Goal: Entertainment & Leisure: Consume media (video, audio)

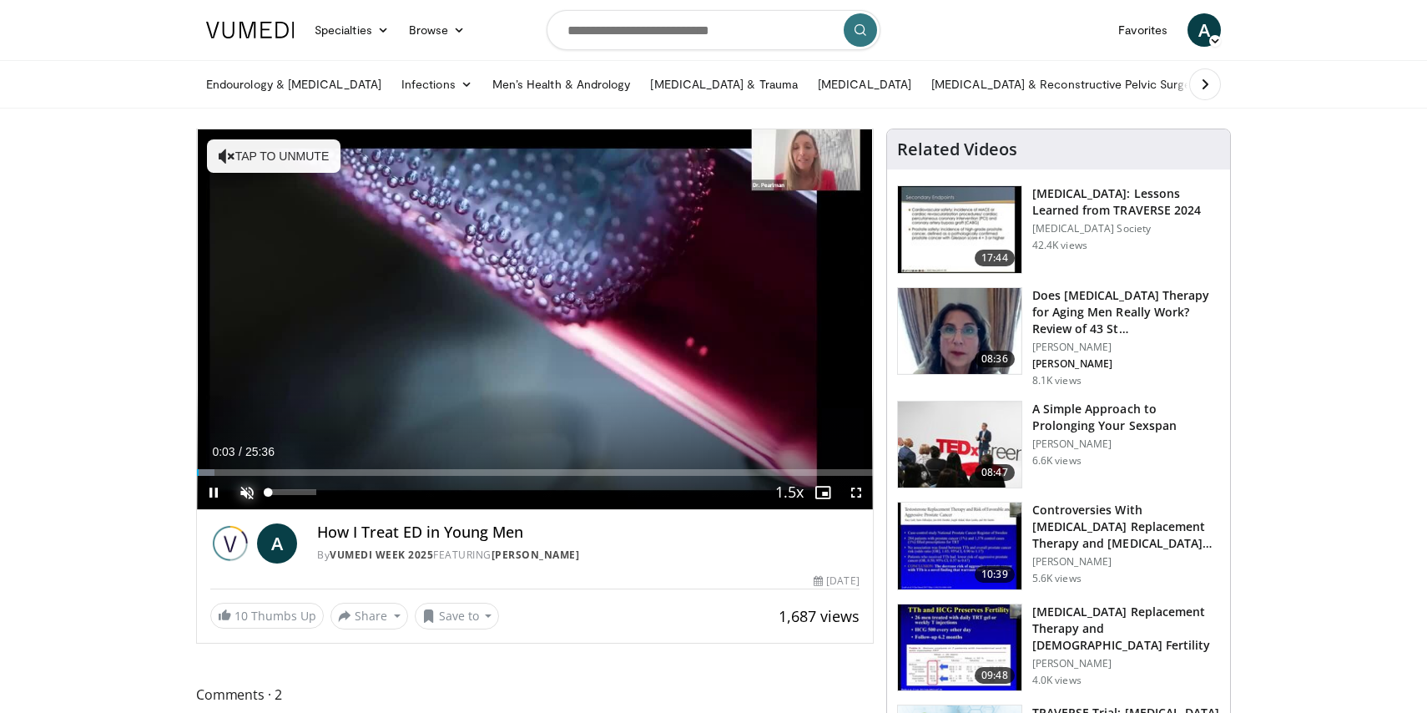
click at [259, 496] on span "Video Player" at bounding box center [246, 492] width 33 height 33
drag, startPoint x: 274, startPoint y: 492, endPoint x: 303, endPoint y: 493, distance: 29.2
click at [303, 493] on div "75%" at bounding box center [292, 492] width 48 height 6
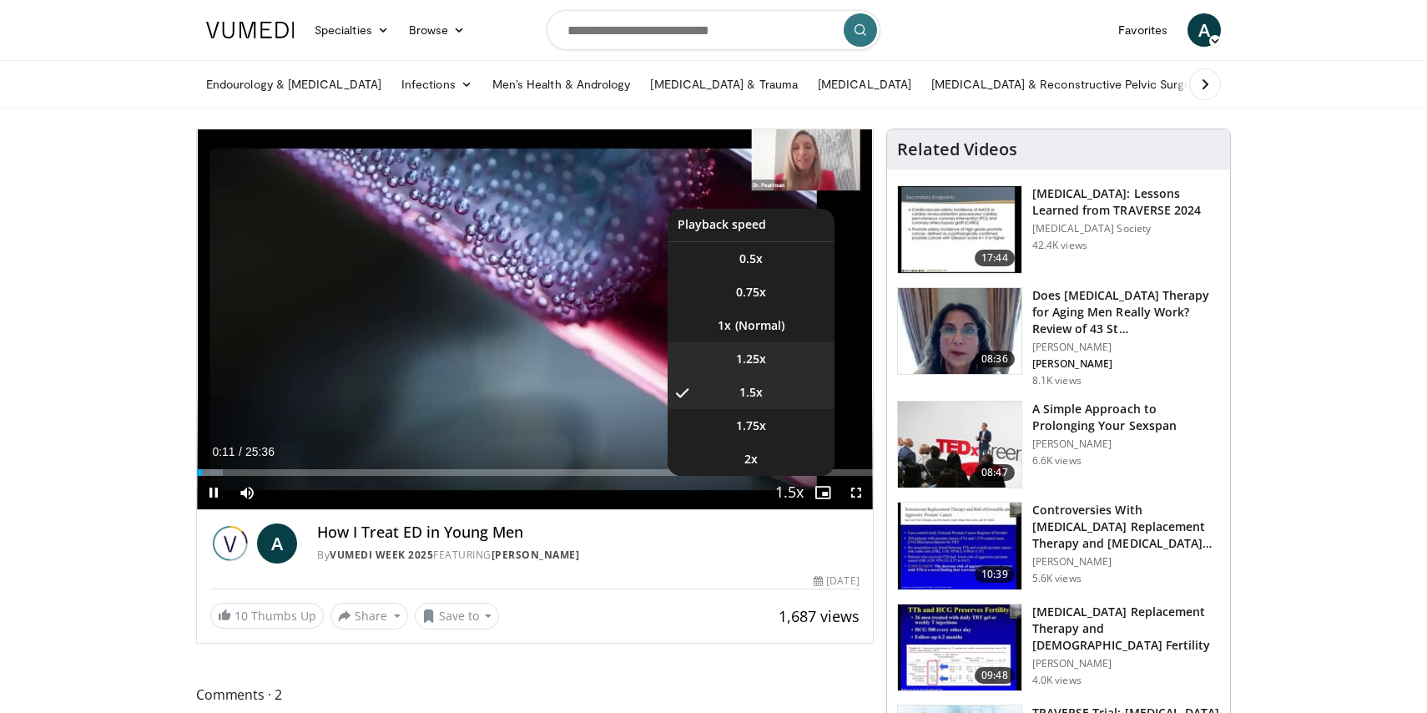
click at [745, 356] on span "1.25x" at bounding box center [751, 359] width 30 height 17
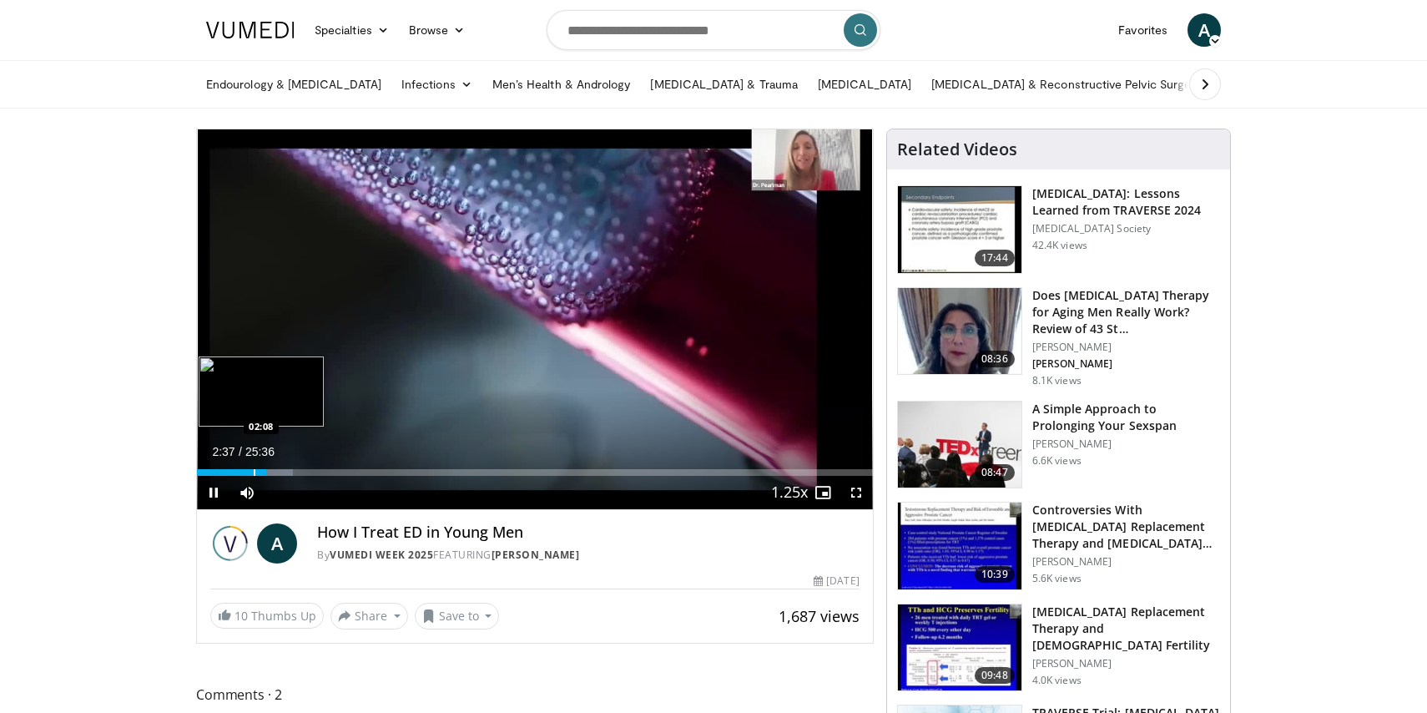
click at [254, 469] on div "Progress Bar" at bounding box center [255, 472] width 2 height 7
click at [265, 473] on div "Progress Bar" at bounding box center [266, 472] width 2 height 7
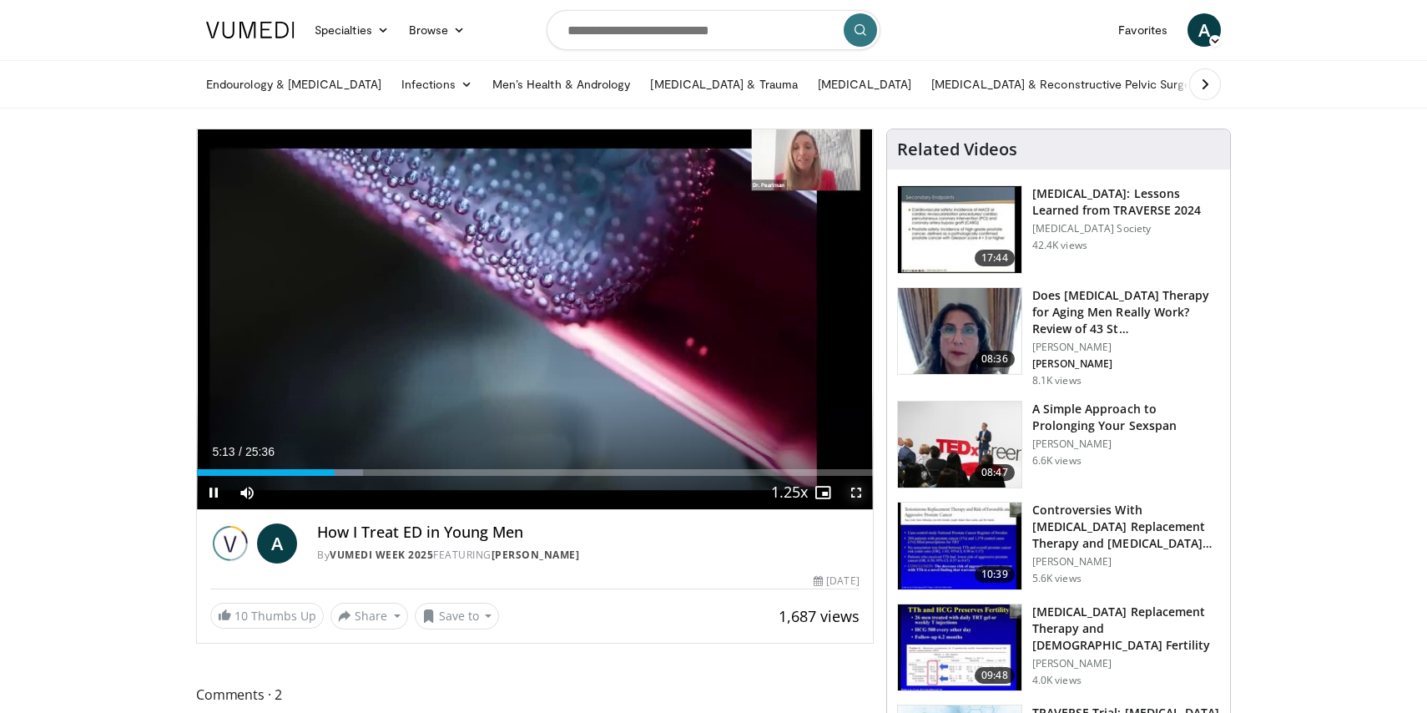
click at [851, 497] on span "Video Player" at bounding box center [856, 492] width 33 height 33
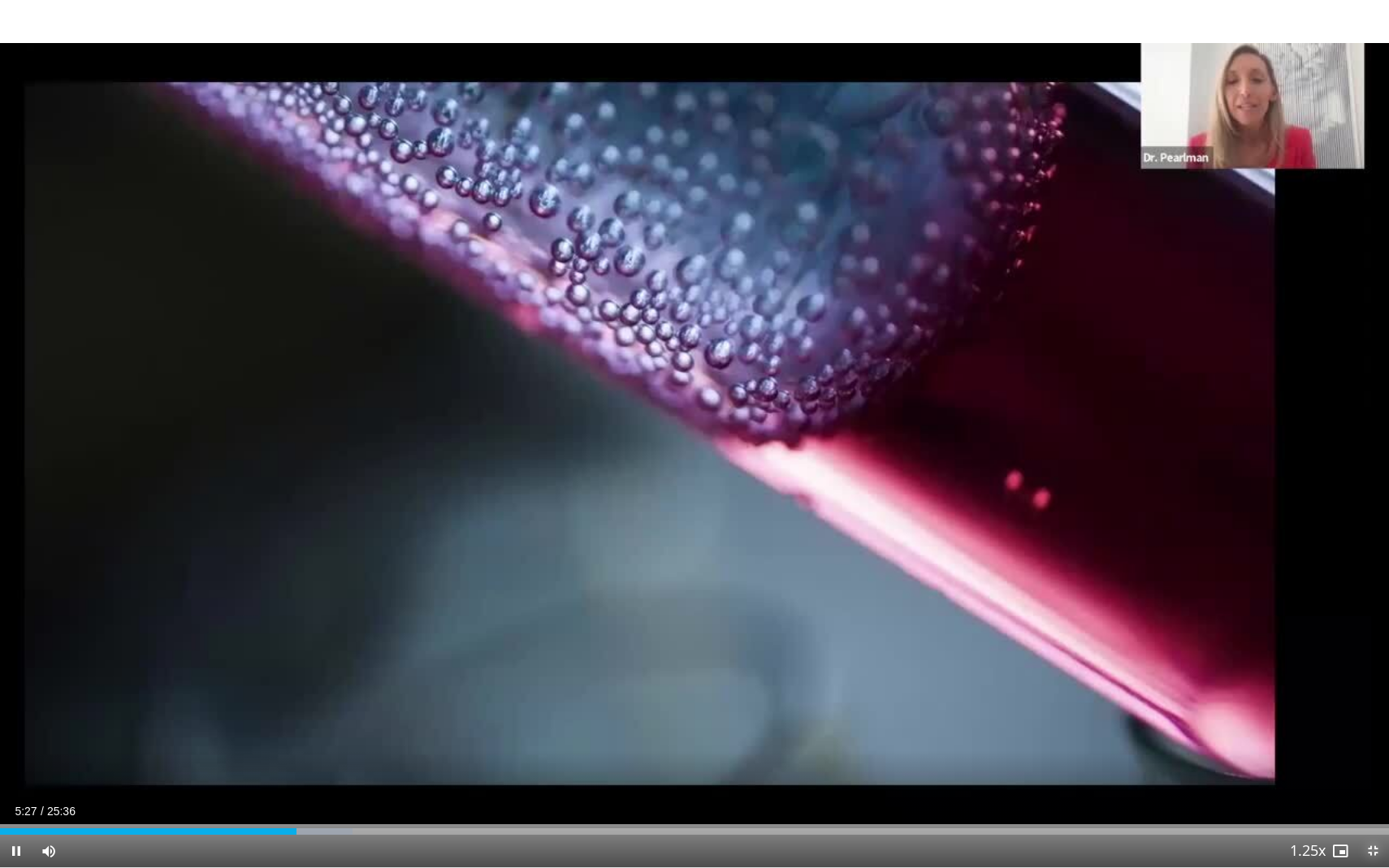
click at [1373, 693] on span "Video Player" at bounding box center [1372, 850] width 32 height 32
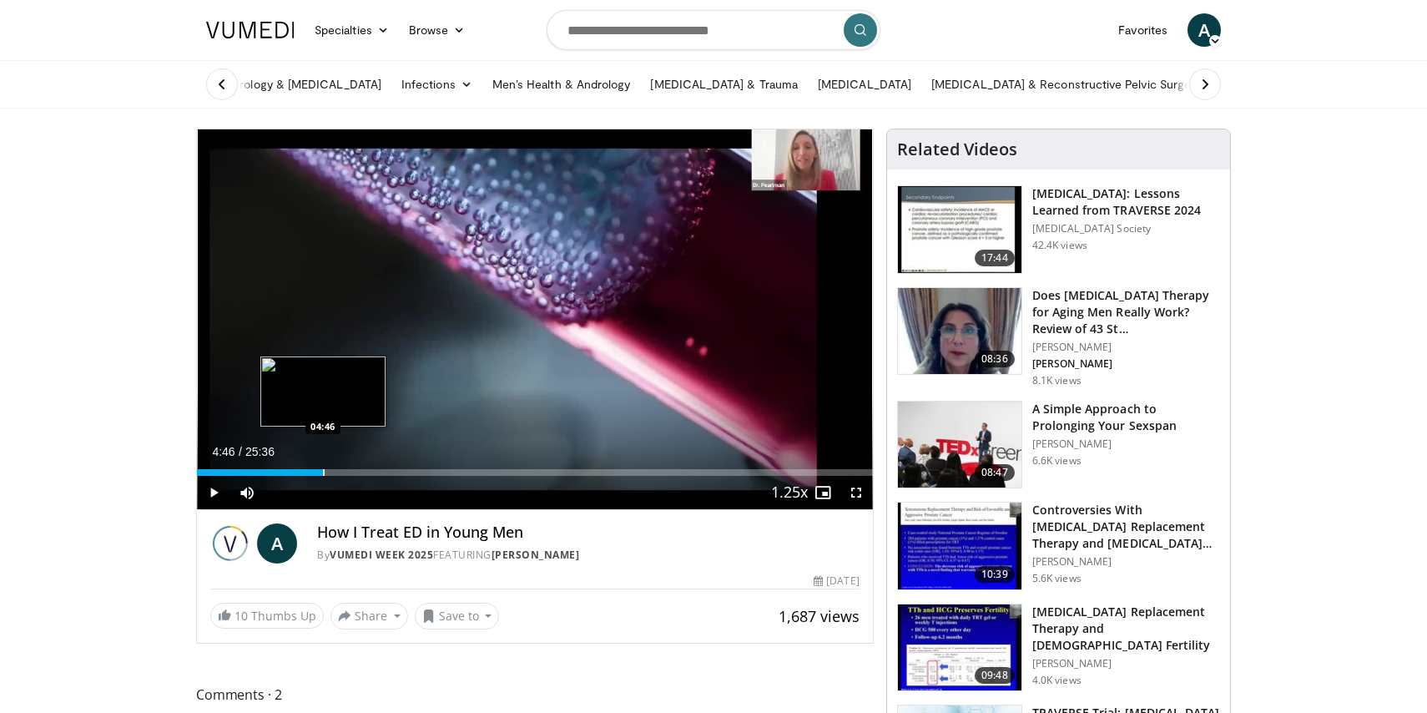
click at [323, 473] on div "Progress Bar" at bounding box center [324, 472] width 2 height 7
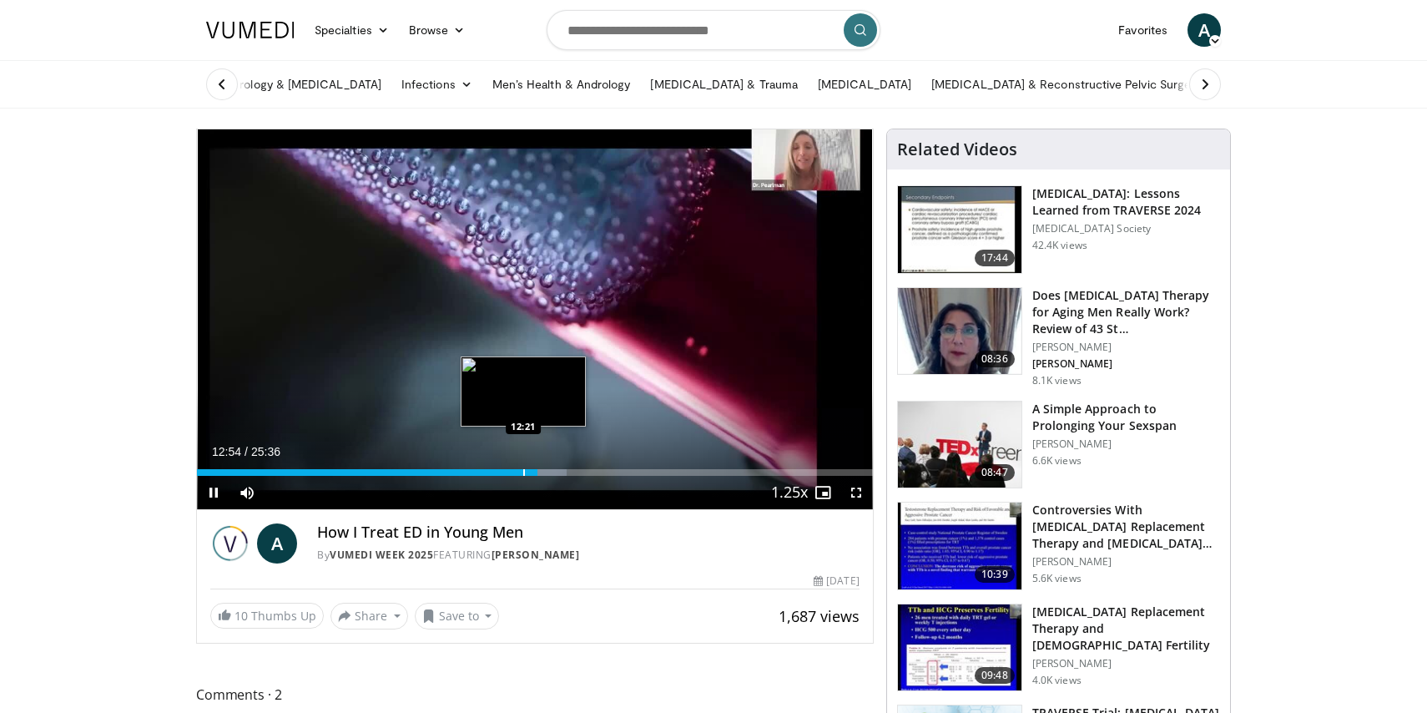
click at [523, 474] on div "Progress Bar" at bounding box center [524, 472] width 2 height 7
click at [512, 471] on div "Progress Bar" at bounding box center [513, 472] width 2 height 7
click at [516, 472] on div "Progress Bar" at bounding box center [517, 472] width 2 height 7
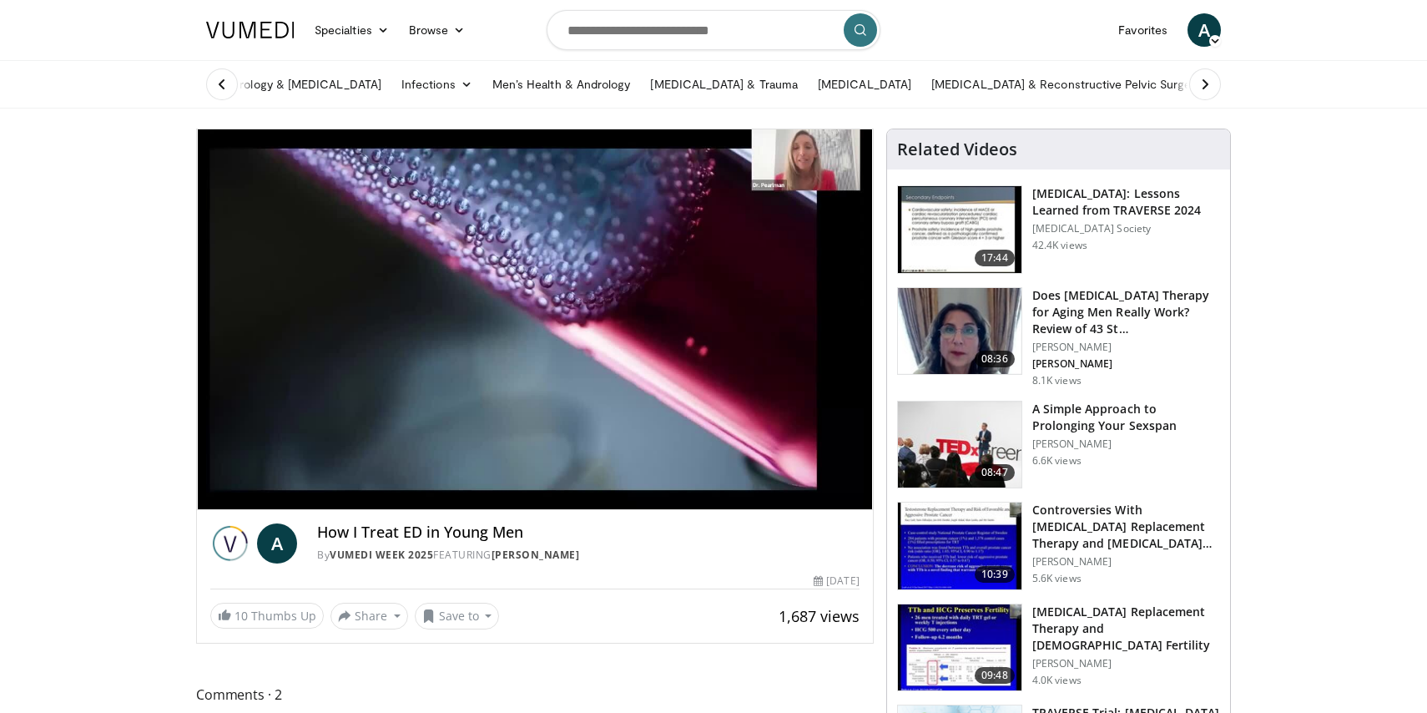
click at [135, 103] on div "Endourology & [MEDICAL_DATA] Infections Sexually Transmitted Infections (STIs) …" at bounding box center [713, 84] width 1427 height 48
drag, startPoint x: 573, startPoint y: 119, endPoint x: 385, endPoint y: 110, distance: 188.0
drag, startPoint x: 184, startPoint y: 30, endPoint x: 512, endPoint y: 93, distance: 333.9
click at [512, 93] on header "Specialties Adult & Family Medicine Allergy, [MEDICAL_DATA], Immunology Anesthe…" at bounding box center [713, 54] width 1427 height 109
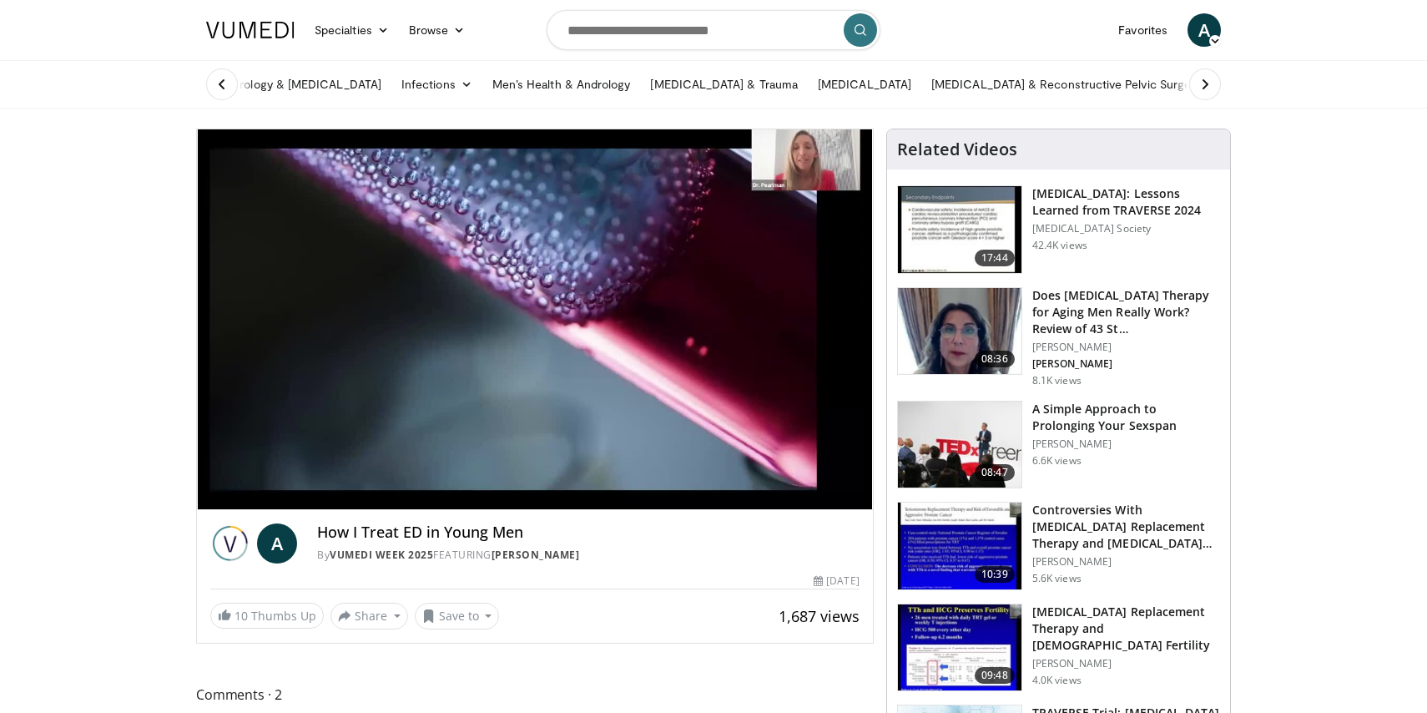
drag, startPoint x: 511, startPoint y: 111, endPoint x: 182, endPoint y: 32, distance: 338.3
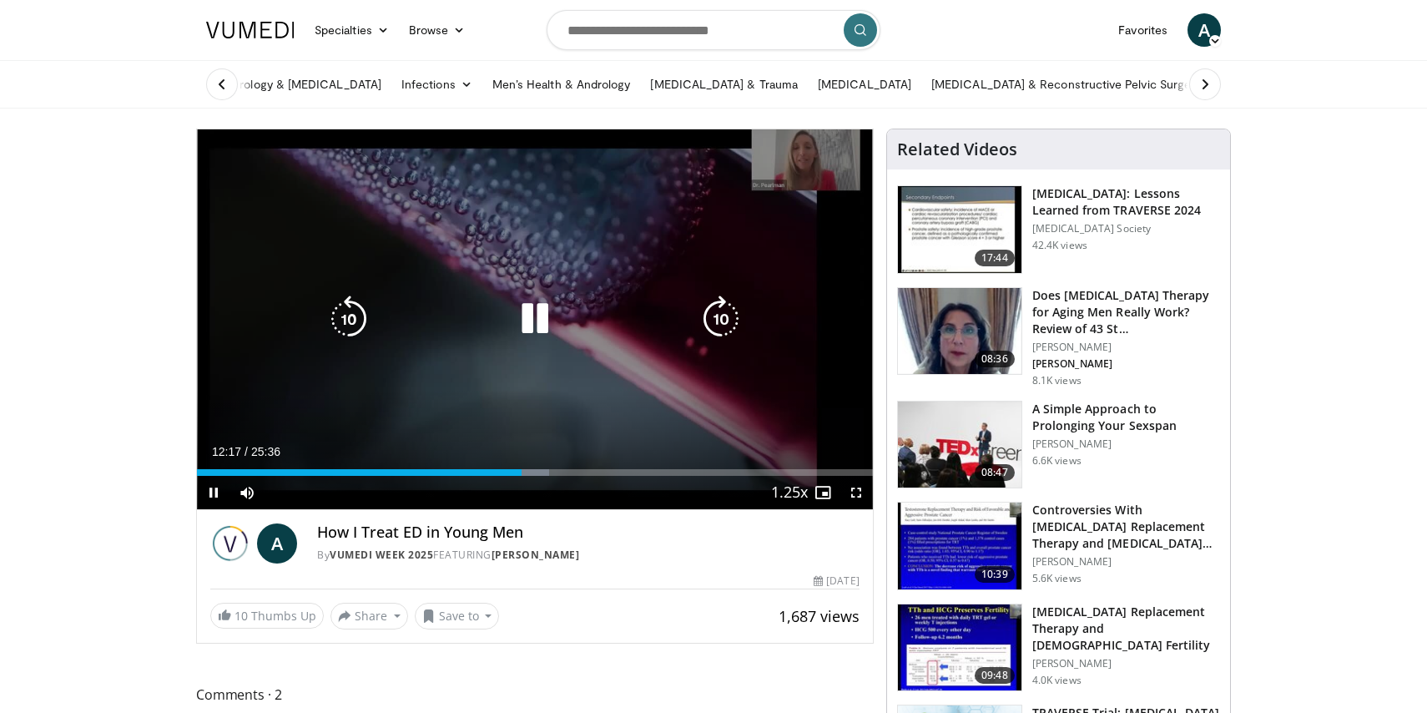
click at [202, 202] on div "10 seconds Tap to unmute" at bounding box center [535, 319] width 676 height 380
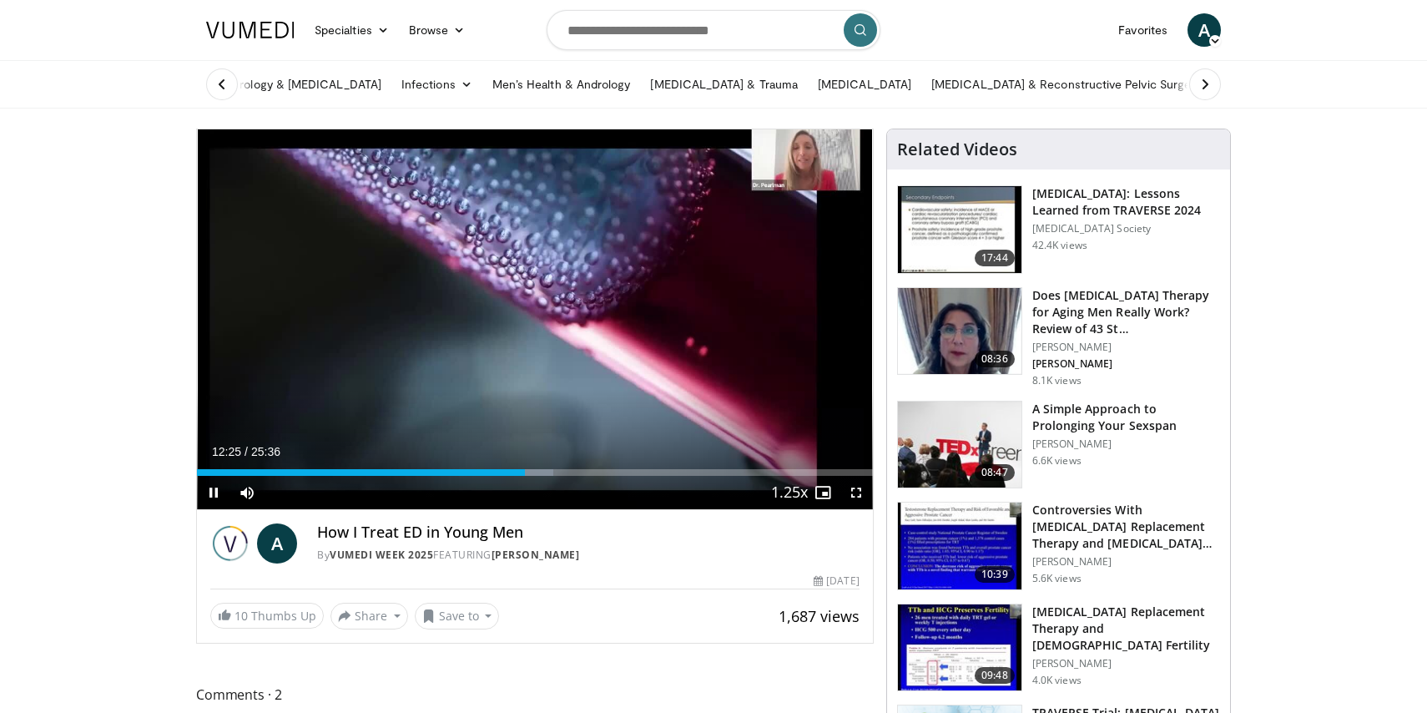
click at [540, 316] on icon "Video Player" at bounding box center [535, 318] width 47 height 47
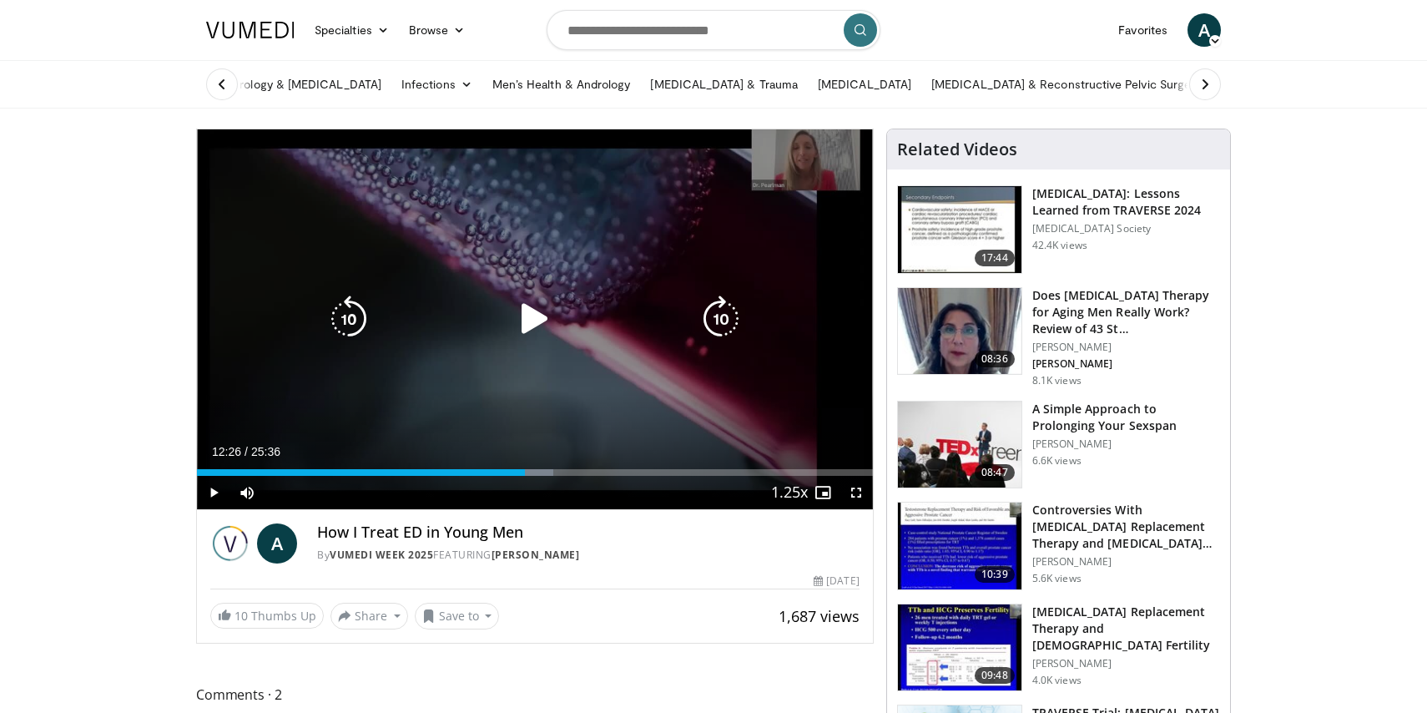
click at [541, 316] on icon "Video Player" at bounding box center [535, 318] width 47 height 47
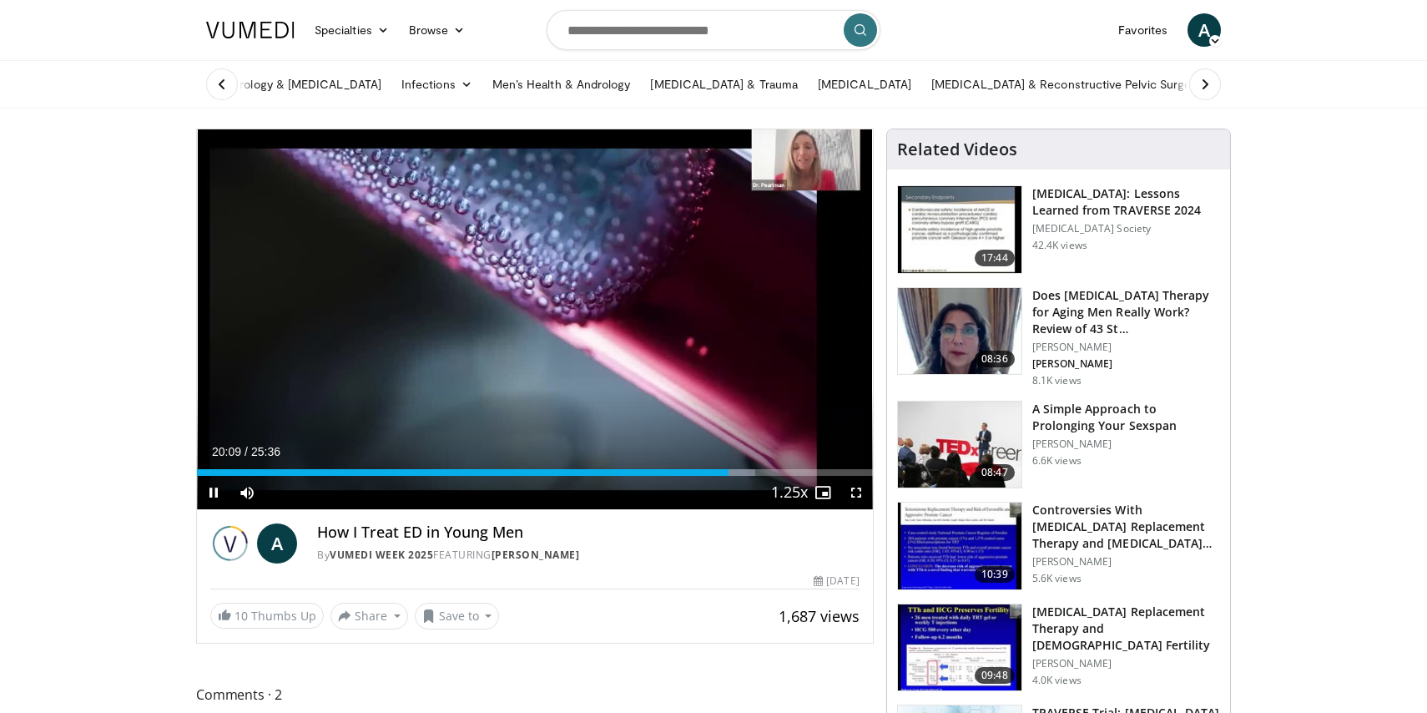
drag, startPoint x: 154, startPoint y: 156, endPoint x: 92, endPoint y: 188, distance: 69.4
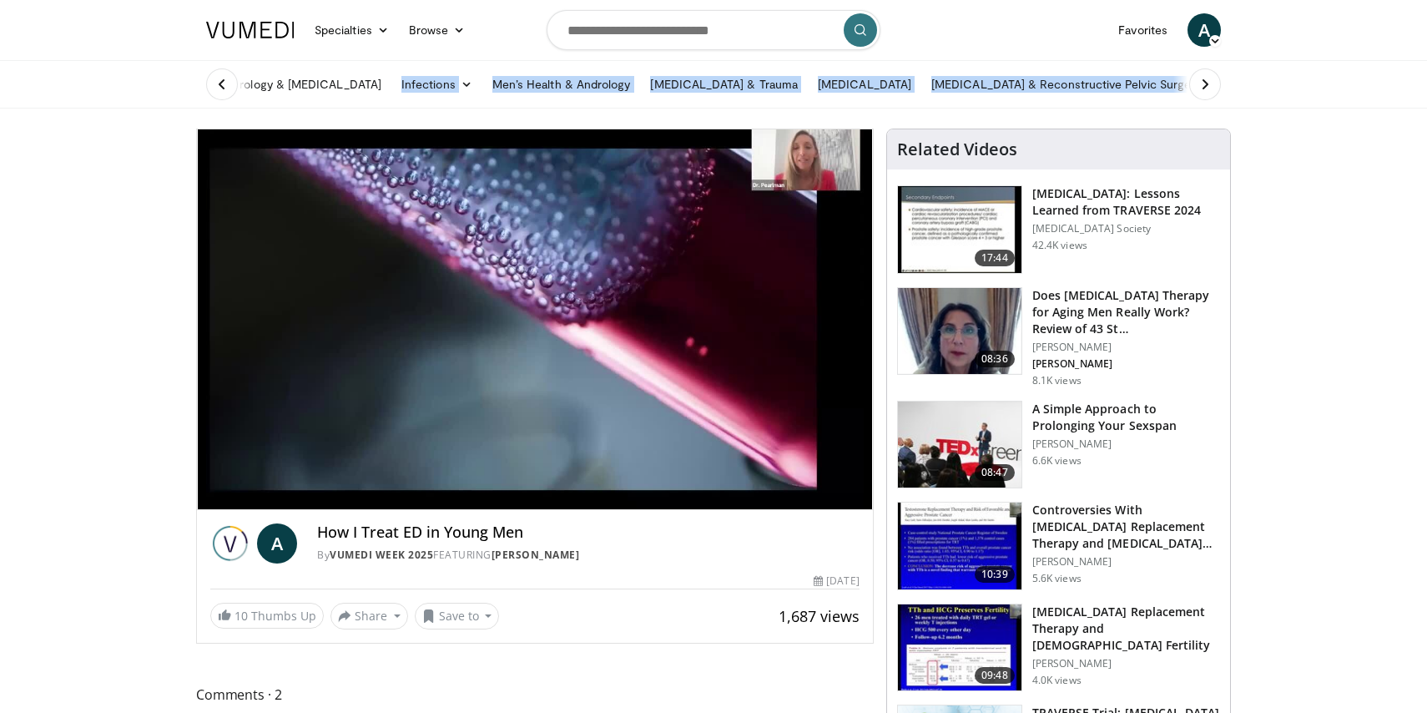
drag, startPoint x: 78, startPoint y: 103, endPoint x: 100, endPoint y: 114, distance: 25.4
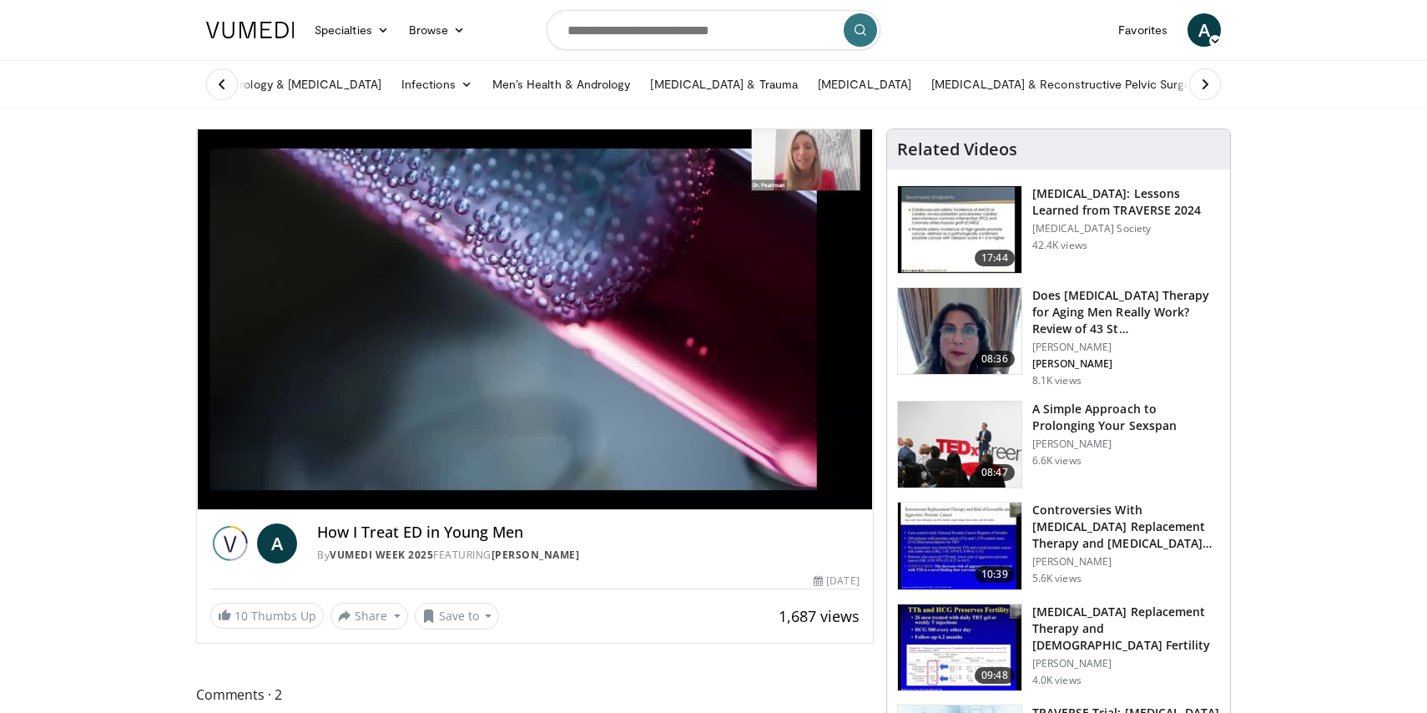
drag, startPoint x: 83, startPoint y: 4, endPoint x: 119, endPoint y: 110, distance: 112.2
drag, startPoint x: 120, startPoint y: 163, endPoint x: 93, endPoint y: 56, distance: 110.3
click at [93, 56] on header "Specialties Adult & Family Medicine Allergy, [MEDICAL_DATA], Immunology Anesthe…" at bounding box center [713, 54] width 1427 height 109
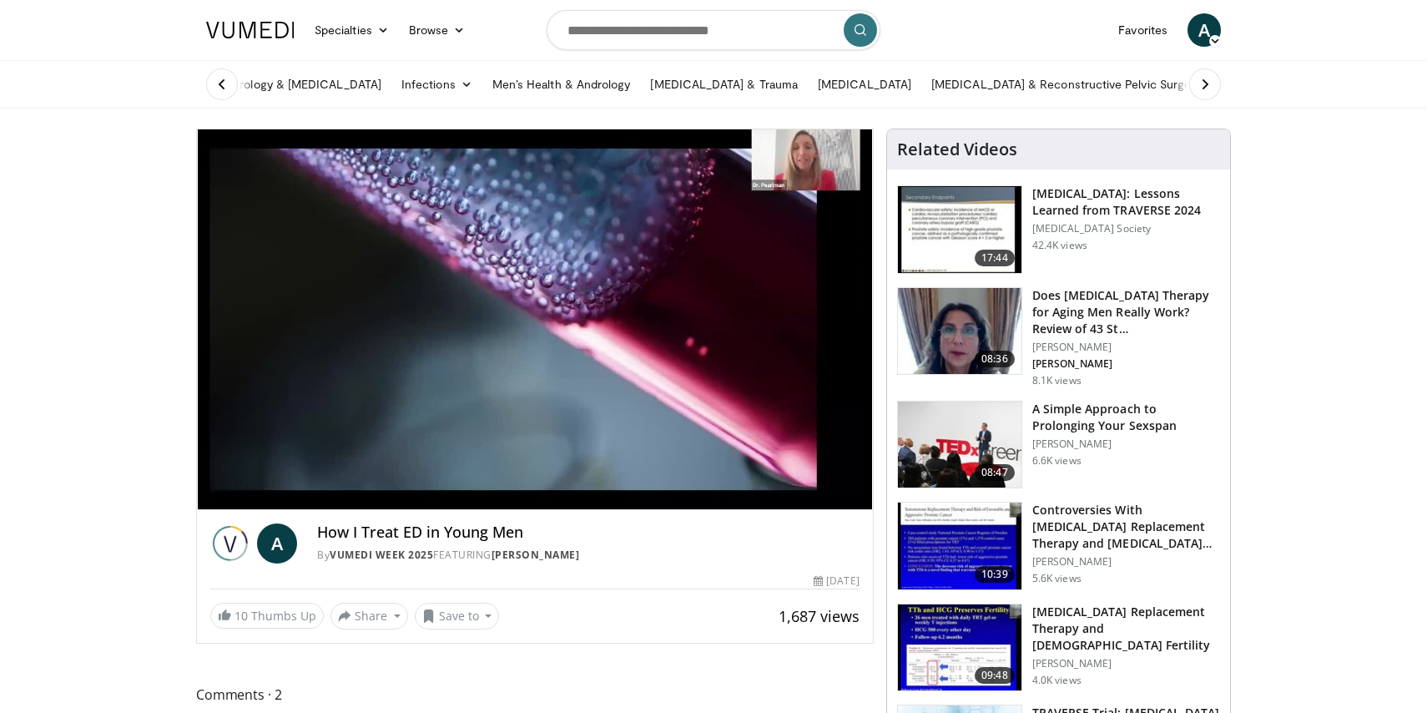
drag, startPoint x: 104, startPoint y: 35, endPoint x: 140, endPoint y: 95, distance: 70.0
click at [140, 95] on header "Specialties Adult & Family Medicine Allergy, [MEDICAL_DATA], Immunology Anesthe…" at bounding box center [713, 54] width 1427 height 109
drag, startPoint x: 139, startPoint y: 121, endPoint x: 152, endPoint y: 31, distance: 91.0
click at [152, 31] on header "Specialties Adult & Family Medicine Allergy, [MEDICAL_DATA], Immunology Anesthe…" at bounding box center [713, 54] width 1427 height 109
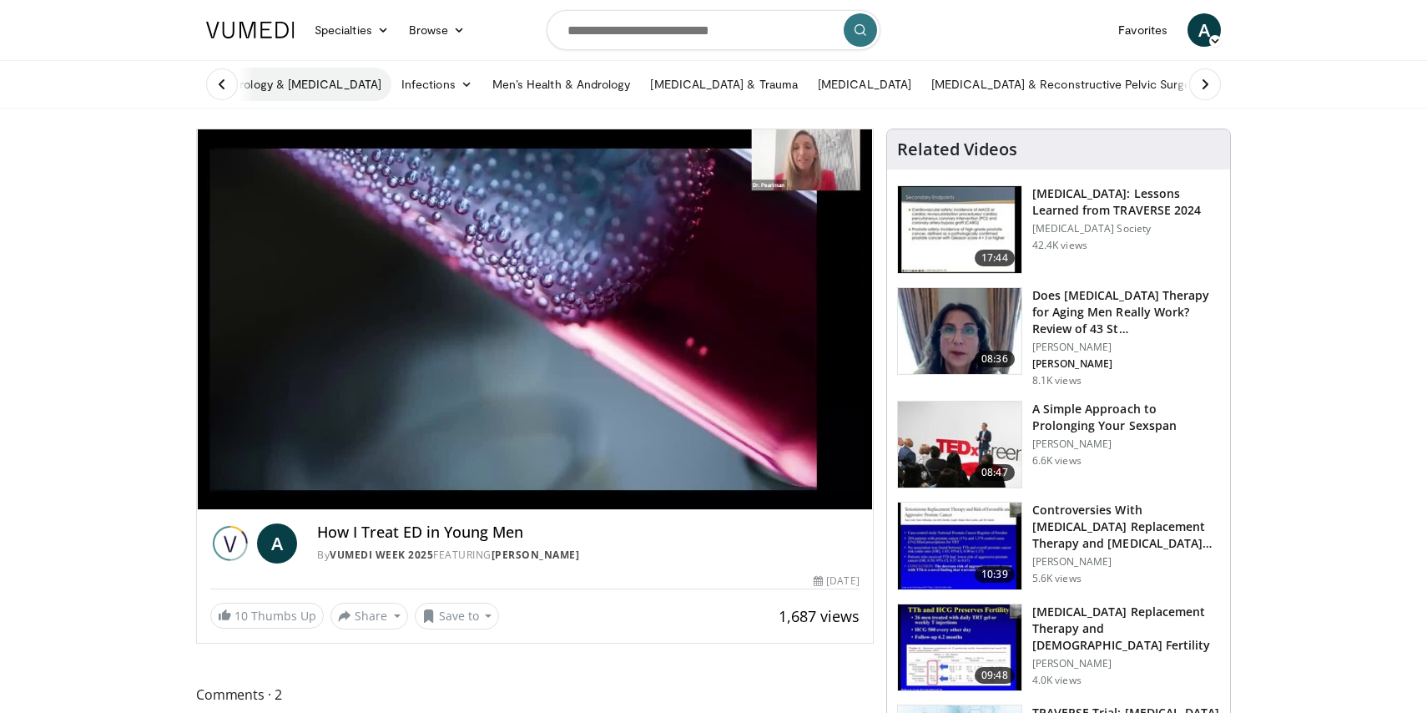
drag, startPoint x: 174, startPoint y: 23, endPoint x: 265, endPoint y: 95, distance: 115.9
click at [265, 95] on header "Specialties Adult & Family Medicine Allergy, [MEDICAL_DATA], Immunology Anesthe…" at bounding box center [713, 54] width 1427 height 109
drag, startPoint x: 272, startPoint y: 121, endPoint x: 201, endPoint y: 33, distance: 112.8
click at [178, 48] on header "Specialties Adult & Family Medicine Allergy, [MEDICAL_DATA], Immunology Anesthe…" at bounding box center [713, 54] width 1427 height 109
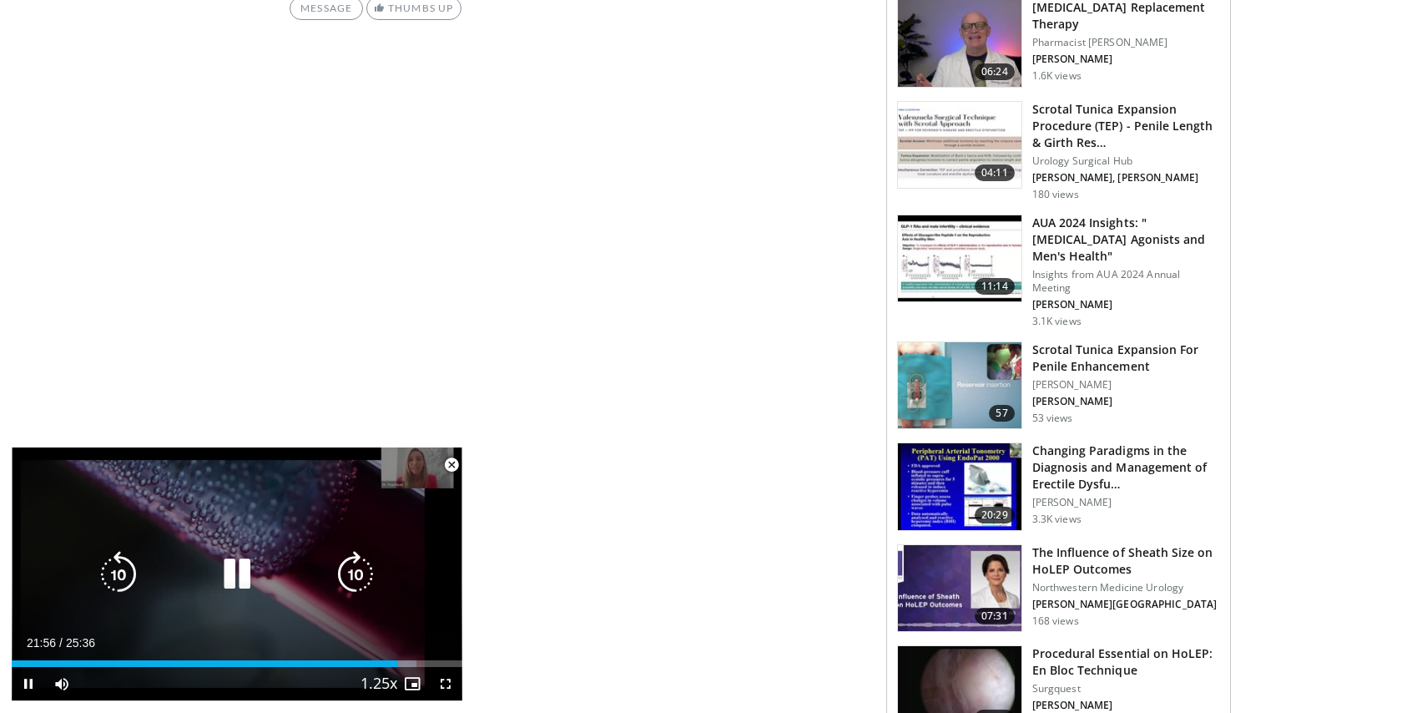
scroll to position [954, 0]
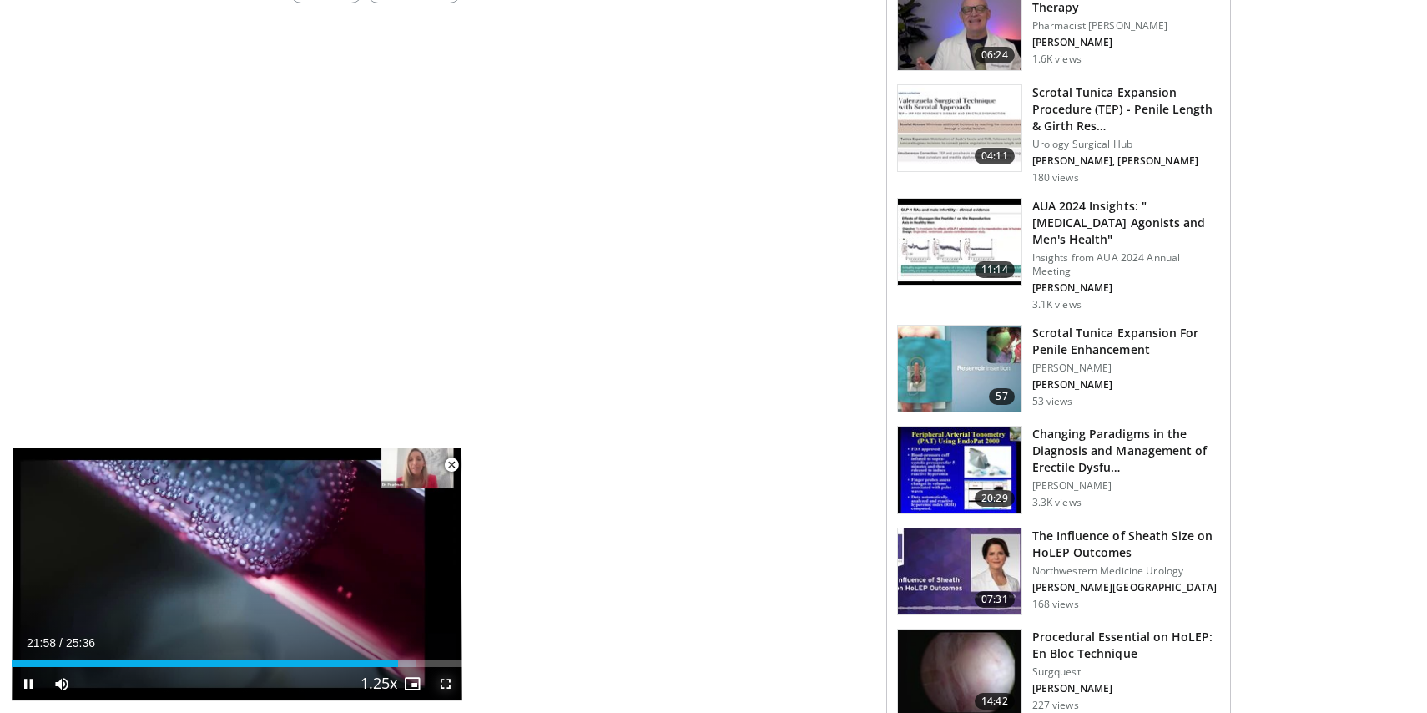
click at [447, 684] on span "Video Player" at bounding box center [445, 683] width 33 height 33
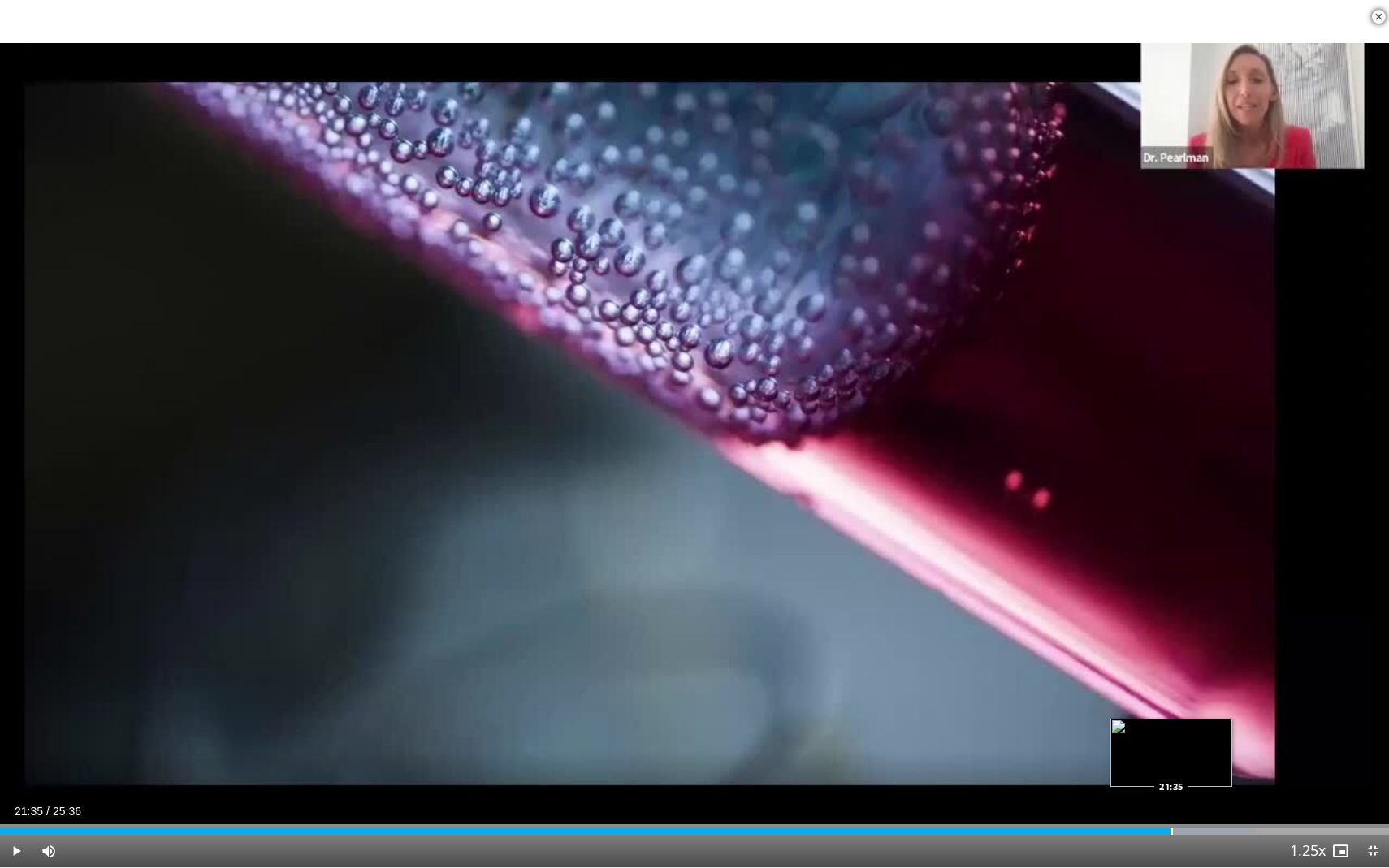
click at [1172, 693] on div "Progress Bar" at bounding box center [1173, 831] width 2 height 7
click at [1151, 693] on div "Progress Bar" at bounding box center [1152, 831] width 2 height 7
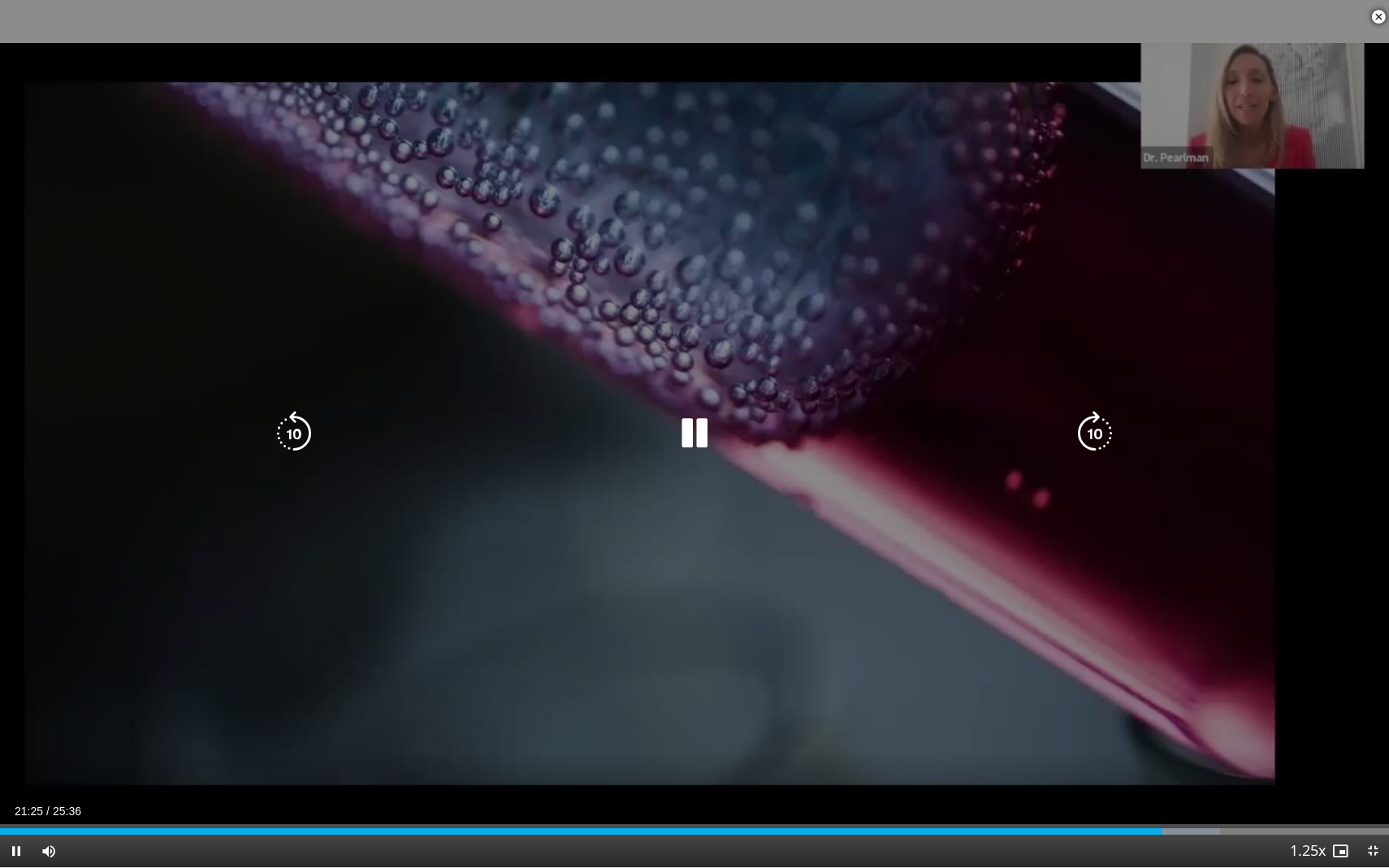
click at [696, 426] on icon "Video Player" at bounding box center [694, 433] width 46 height 46
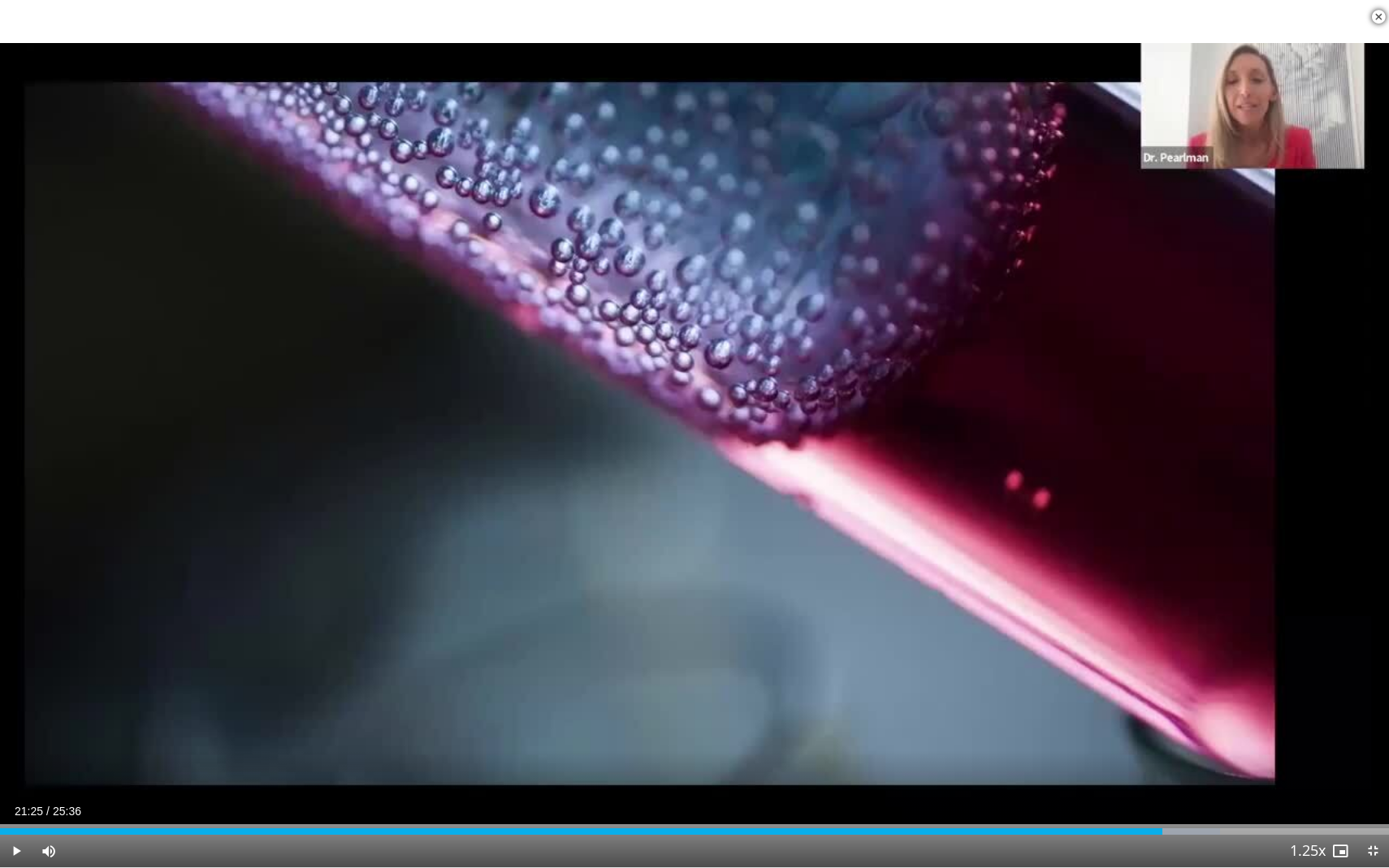
click at [696, 426] on icon "Video Player" at bounding box center [694, 433] width 46 height 46
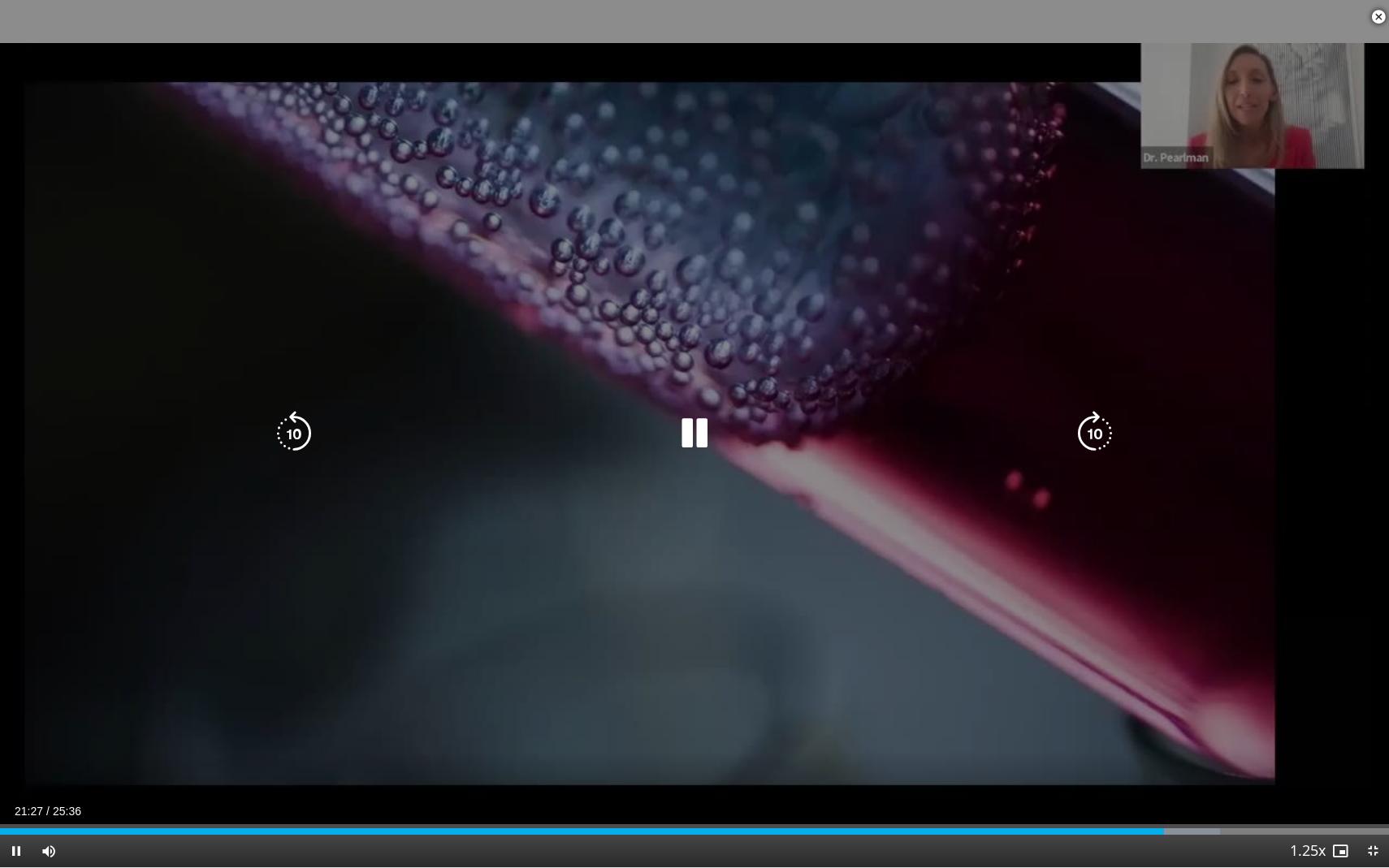
click at [696, 426] on icon "Video Player" at bounding box center [694, 433] width 46 height 46
click at [653, 406] on div "10 seconds Tap to unmute" at bounding box center [694, 433] width 1389 height 867
click at [695, 442] on icon "Video Player" at bounding box center [694, 433] width 46 height 46
click at [710, 430] on icon "Video Player" at bounding box center [694, 433] width 46 height 46
drag, startPoint x: 1254, startPoint y: 96, endPoint x: 1267, endPoint y: 224, distance: 128.7
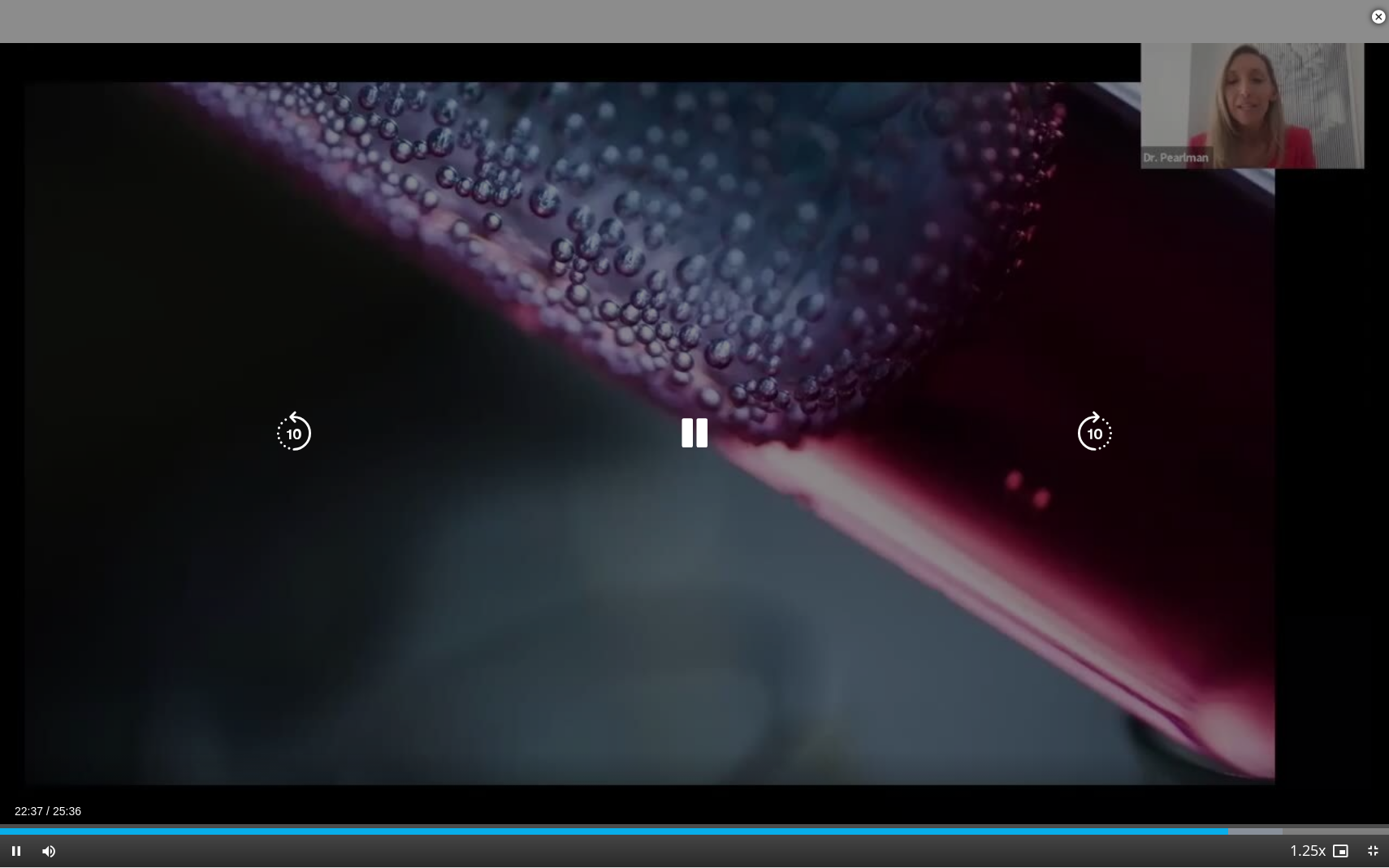
click at [1267, 224] on div "10 seconds Tap to unmute" at bounding box center [694, 433] width 1389 height 867
drag, startPoint x: 695, startPoint y: 440, endPoint x: 876, endPoint y: 690, distance: 308.6
click at [875, 690] on div "10 seconds Tap to unmute" at bounding box center [694, 433] width 1389 height 867
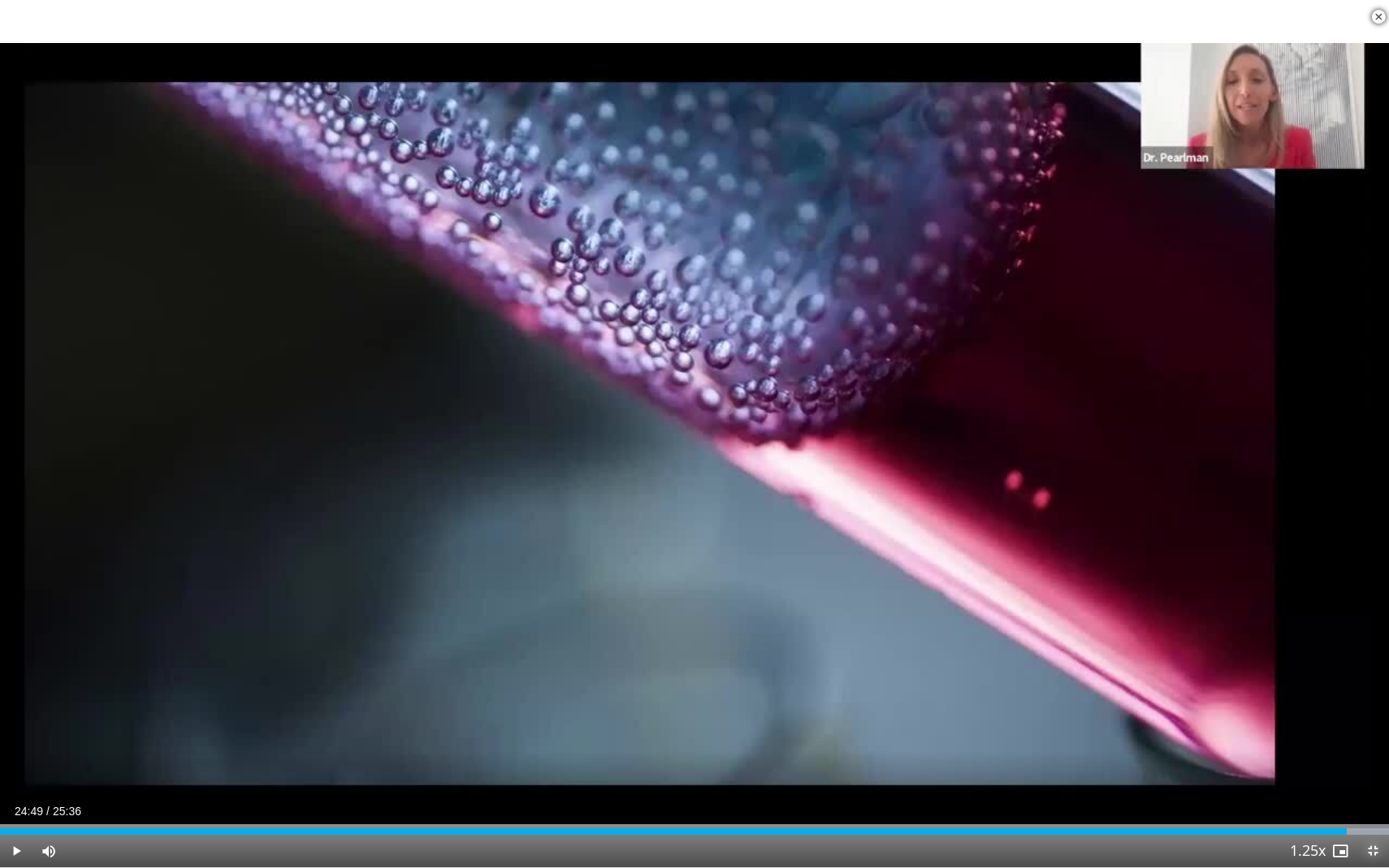
click at [1370, 693] on span "Video Player" at bounding box center [1372, 850] width 32 height 32
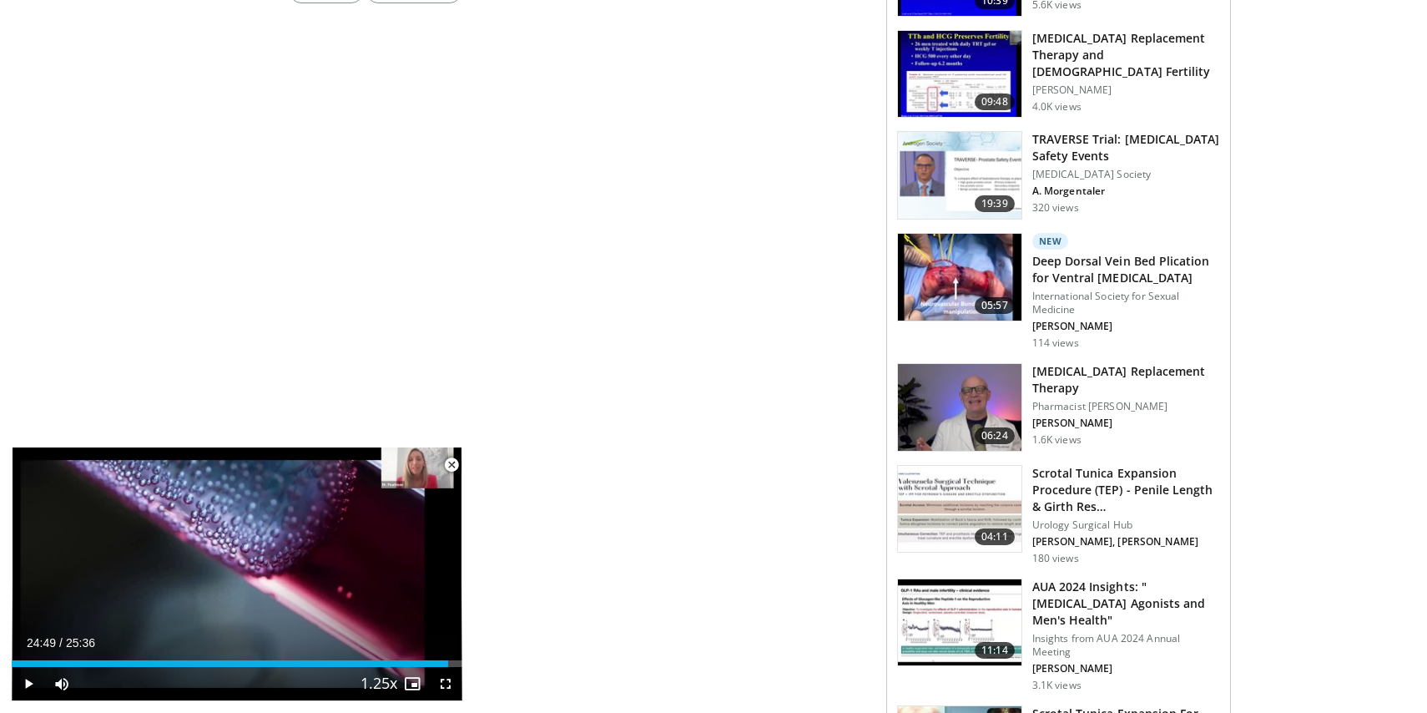
click at [447, 462] on span "Video Player" at bounding box center [451, 464] width 33 height 33
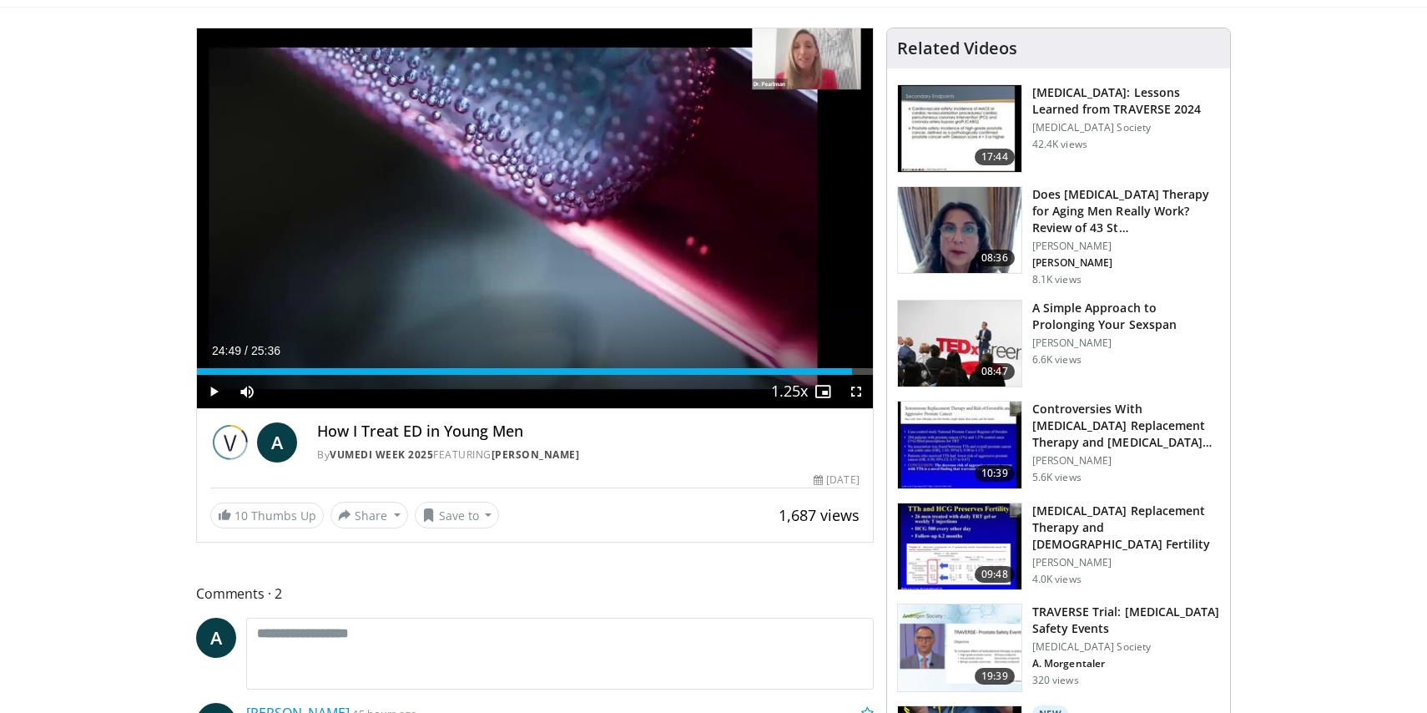
scroll to position [0, 0]
